Goal: Check status

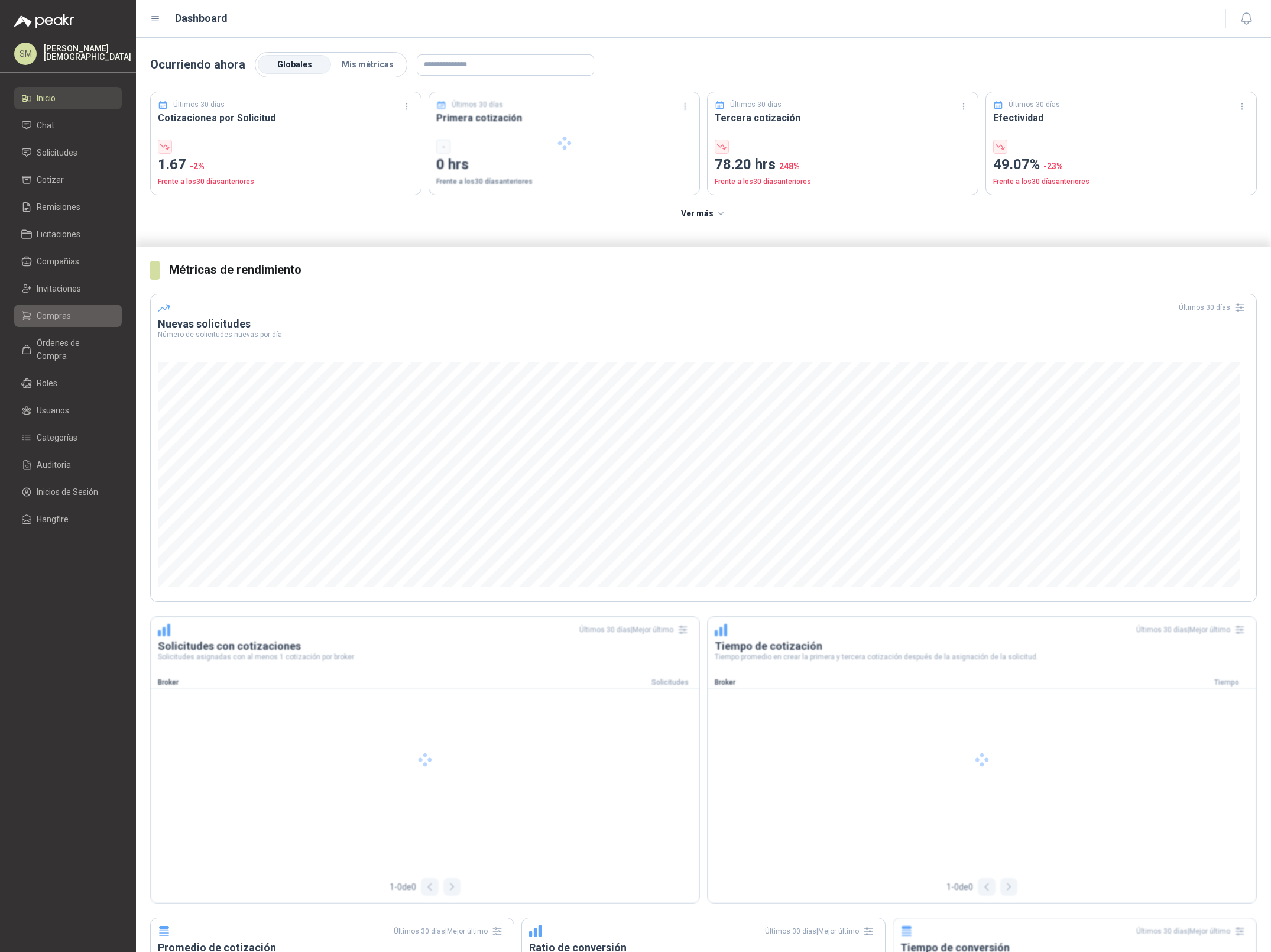
click at [76, 319] on li "Compras" at bounding box center [68, 315] width 94 height 13
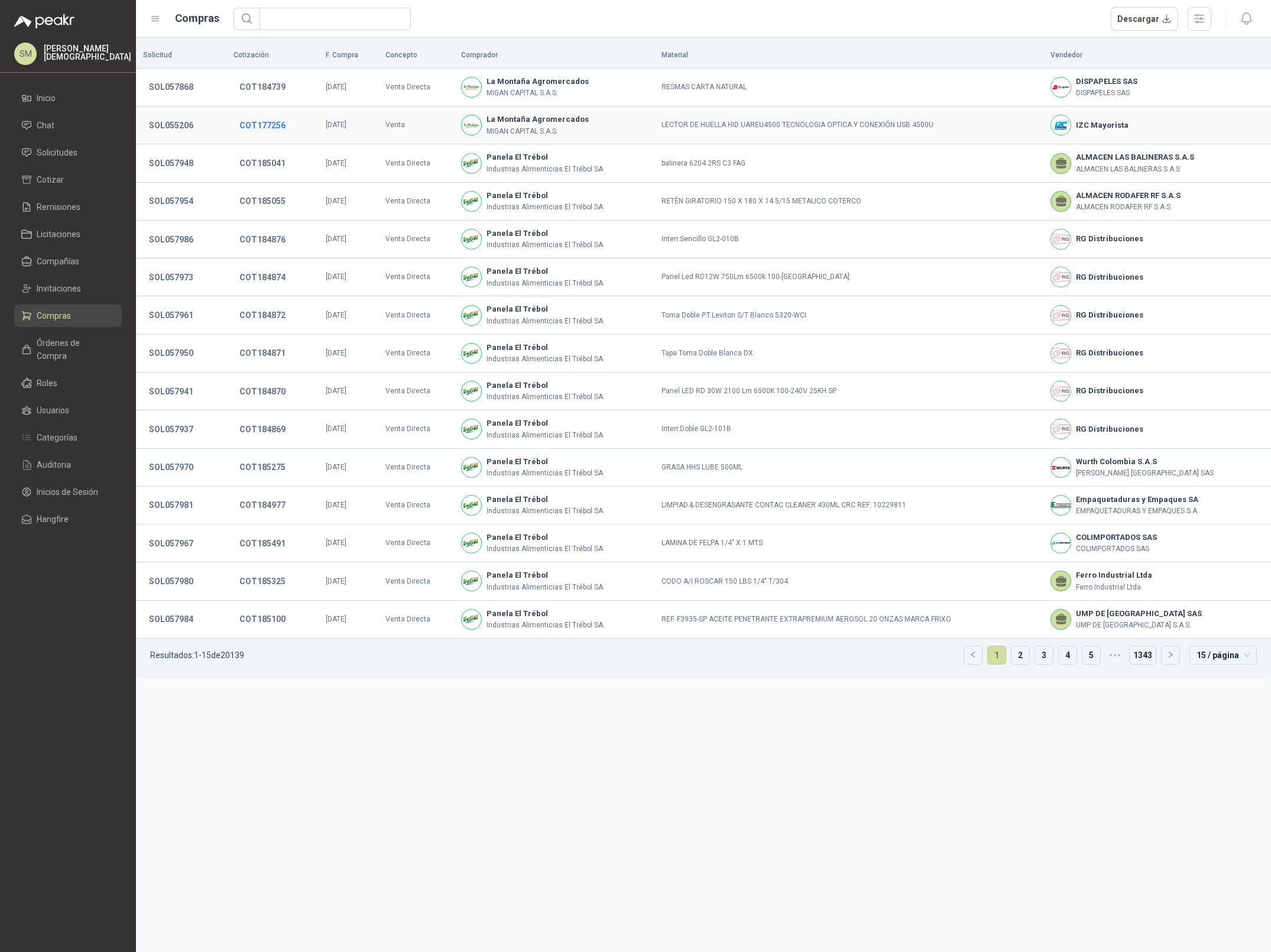
click at [270, 124] on button "COT177256" at bounding box center [262, 125] width 58 height 22
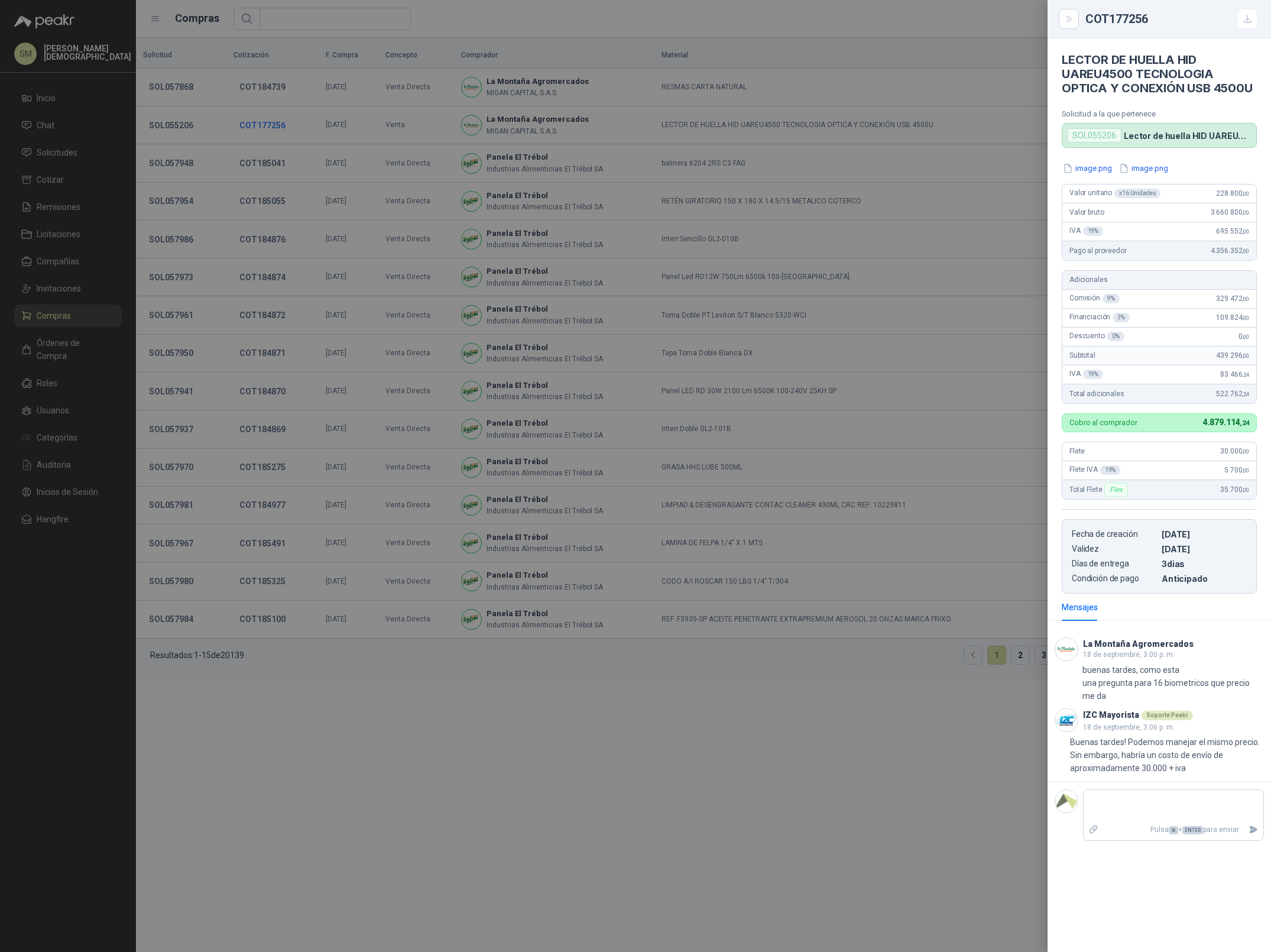
click at [270, 124] on div at bounding box center [635, 476] width 1271 height 952
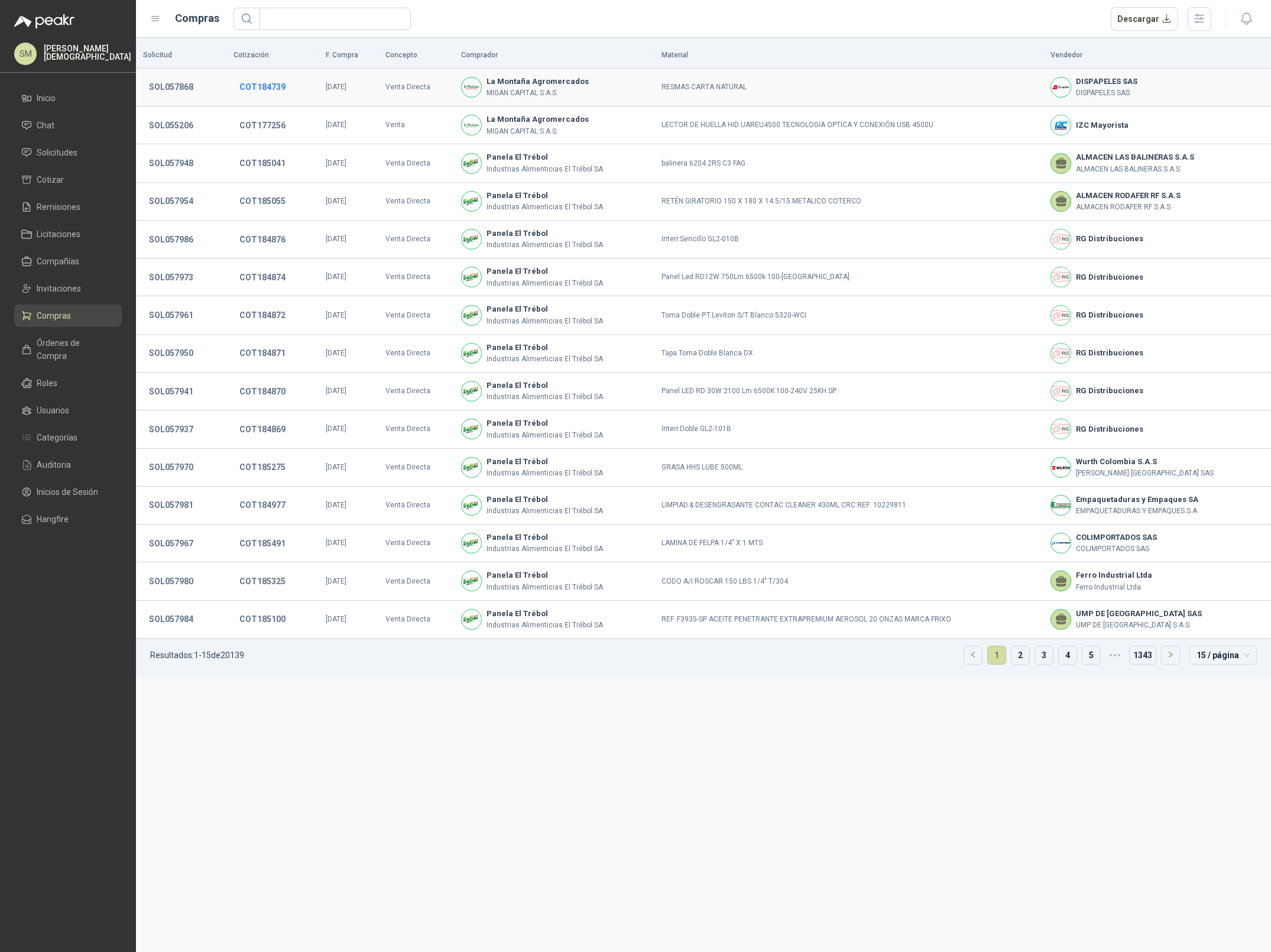
click at [270, 85] on button "COT184739" at bounding box center [262, 87] width 58 height 22
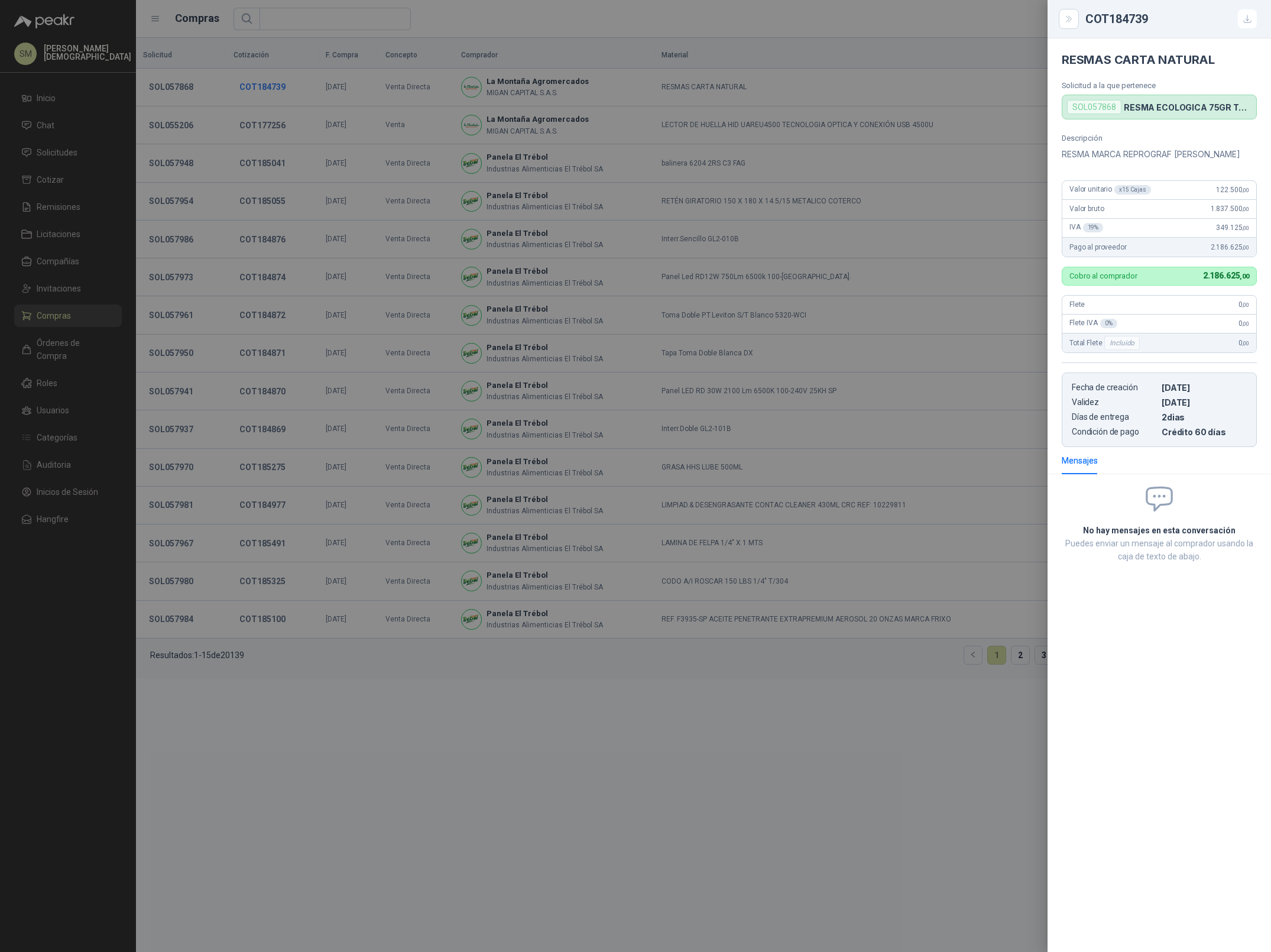
click at [270, 85] on div at bounding box center [635, 476] width 1271 height 952
